Goal: Task Accomplishment & Management: Manage account settings

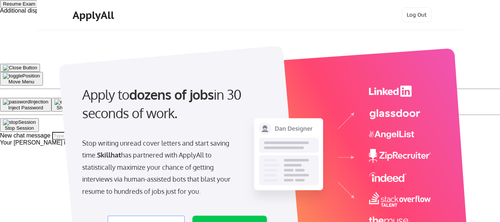
select select ""product""
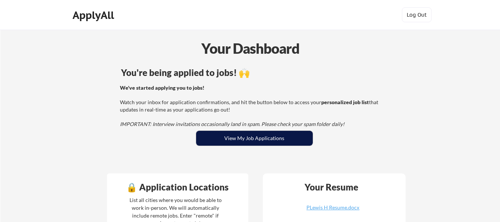
click at [241, 140] on button "View My Job Applications" at bounding box center [254, 138] width 117 height 15
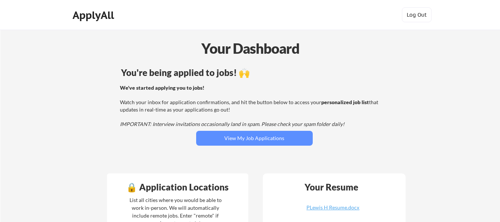
scroll to position [43, 0]
